Goal: Task Accomplishment & Management: Use online tool/utility

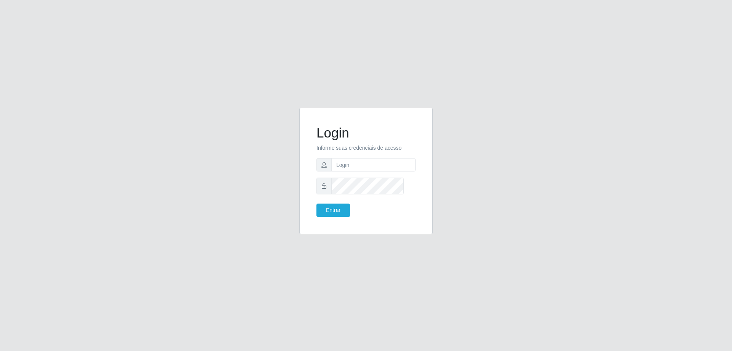
type input "[PERSON_NAME][EMAIL_ADDRESS][DOMAIN_NAME]"
click at [317, 203] on button "Entrar" at bounding box center [334, 209] width 34 height 13
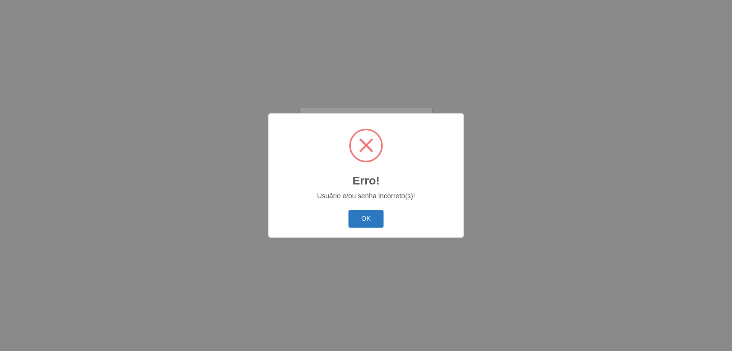
click at [361, 228] on button "OK" at bounding box center [366, 219] width 35 height 18
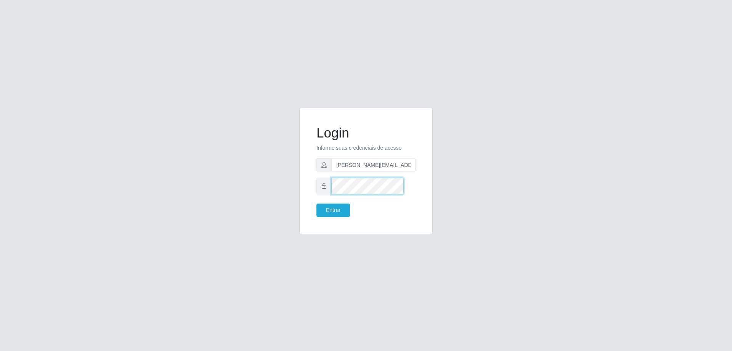
click at [317, 203] on button "Entrar" at bounding box center [334, 209] width 34 height 13
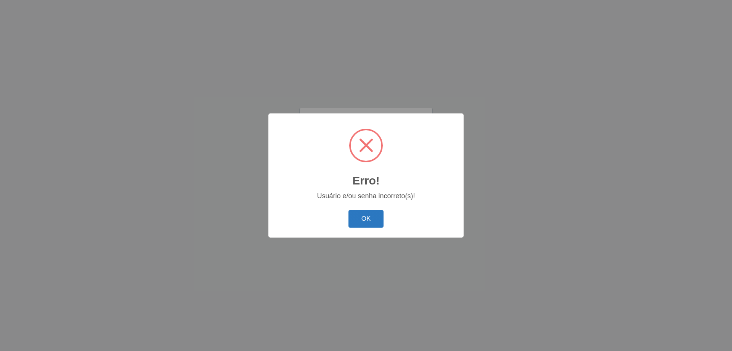
click at [349, 223] on button "OK" at bounding box center [366, 219] width 35 height 18
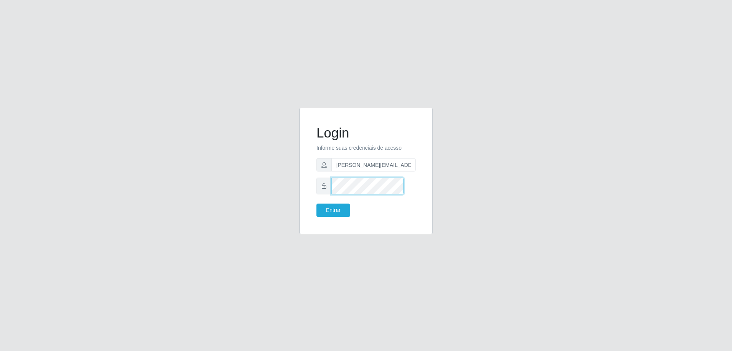
click at [317, 203] on button "Entrar" at bounding box center [334, 209] width 34 height 13
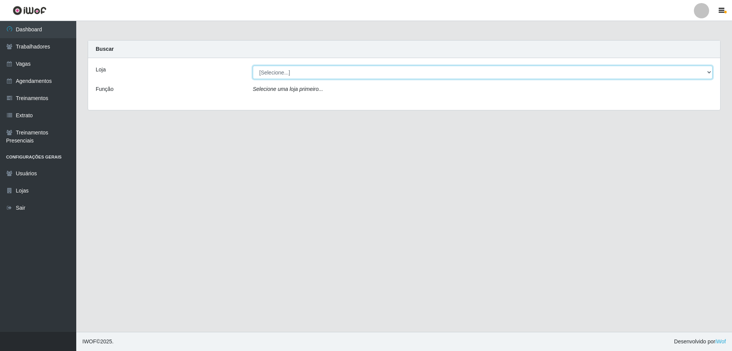
click at [295, 77] on select "[Selecione...] [GEOGRAPHIC_DATA] - [GEOGRAPHIC_DATA]" at bounding box center [483, 72] width 460 height 13
select select "524"
click at [254, 72] on select "[Selecione...] [GEOGRAPHIC_DATA] - [GEOGRAPHIC_DATA]" at bounding box center [483, 72] width 460 height 13
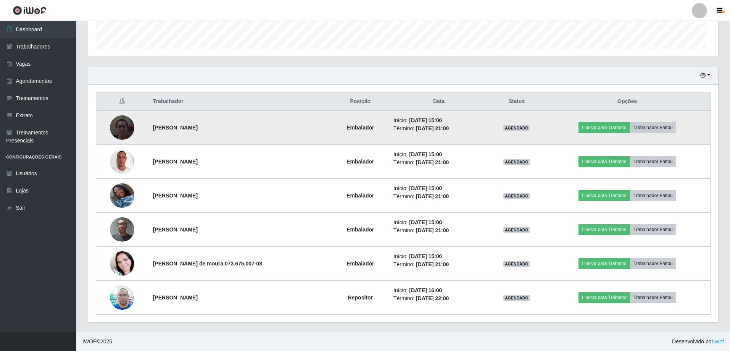
scroll to position [301, 0]
